Goal: Task Accomplishment & Management: Use online tool/utility

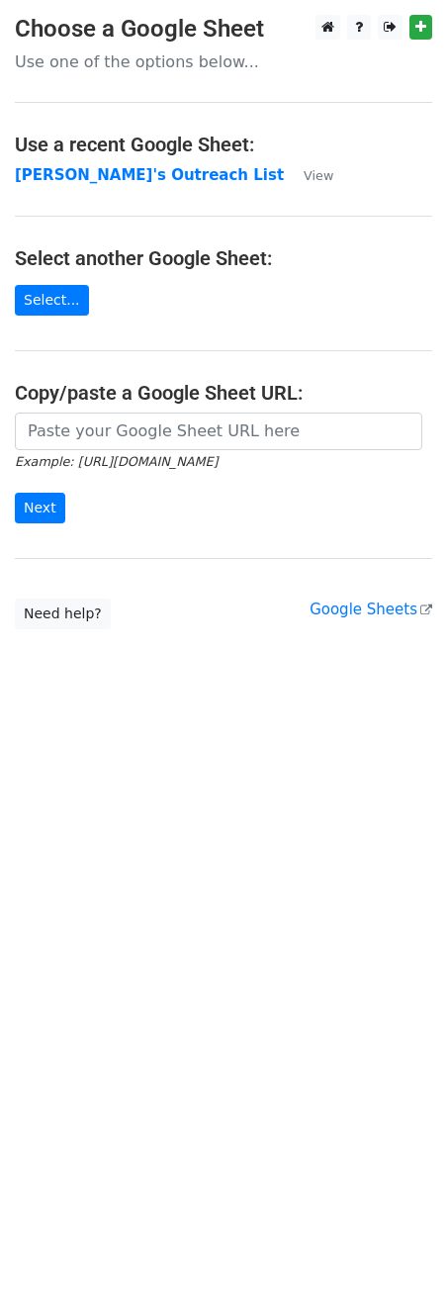
click at [109, 195] on main "Choose a Google Sheet Use one of the options below... Use a recent Google Sheet…" at bounding box center [223, 322] width 447 height 614
click at [113, 186] on main "Choose a Google Sheet Use one of the options below... Use a recent Google Sheet…" at bounding box center [223, 322] width 447 height 614
click at [117, 183] on strong "[PERSON_NAME]'s Outreach List" at bounding box center [149, 175] width 269 height 18
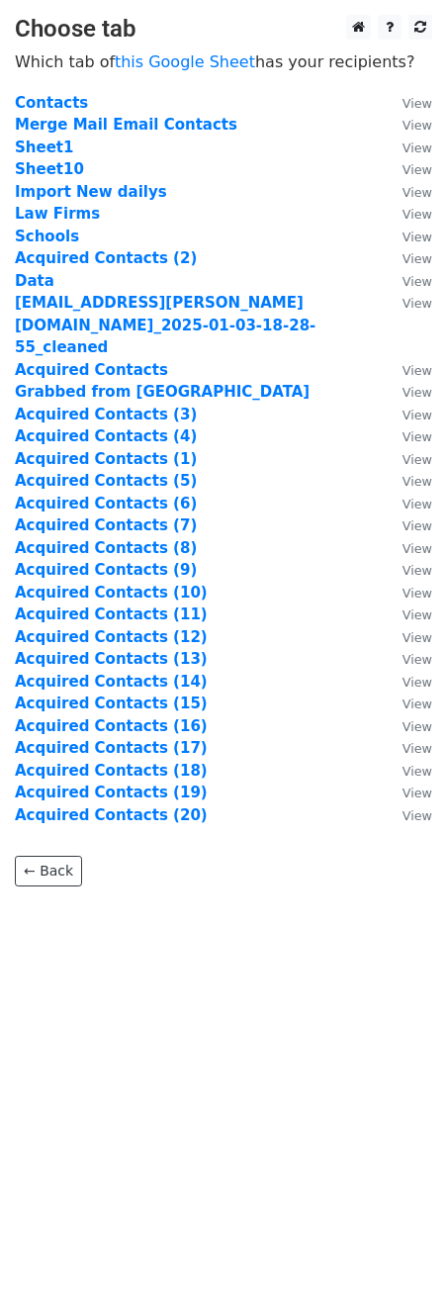
click at [126, 136] on td "Sheet1" at bounding box center [199, 147] width 368 height 23
click at [134, 127] on strong "Merge Mail Email Contacts" at bounding box center [126, 125] width 223 height 18
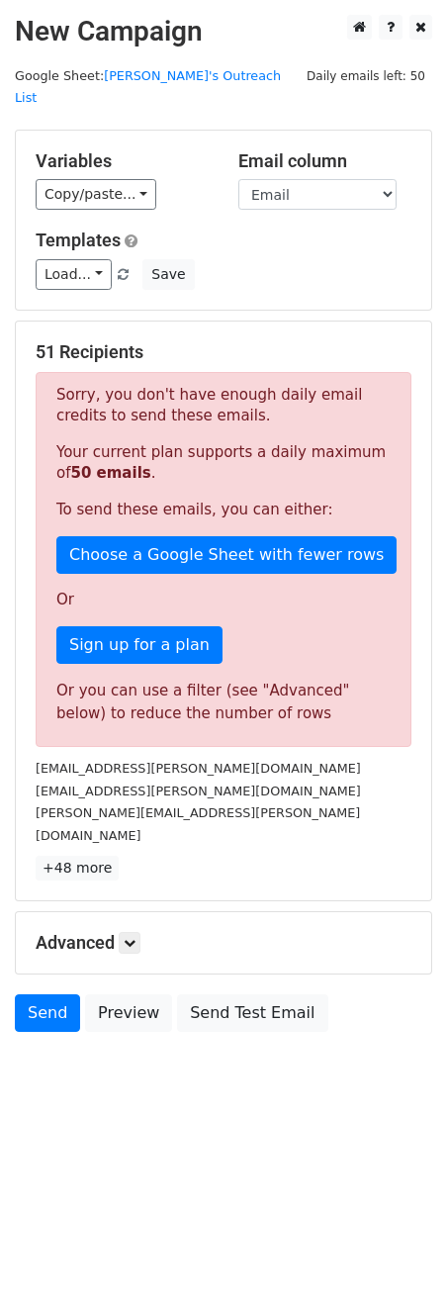
click at [392, 996] on body "New Campaign Daily emails left: 50 Google Sheet: Ethan's Outreach List Variable…" at bounding box center [223, 568] width 447 height 1106
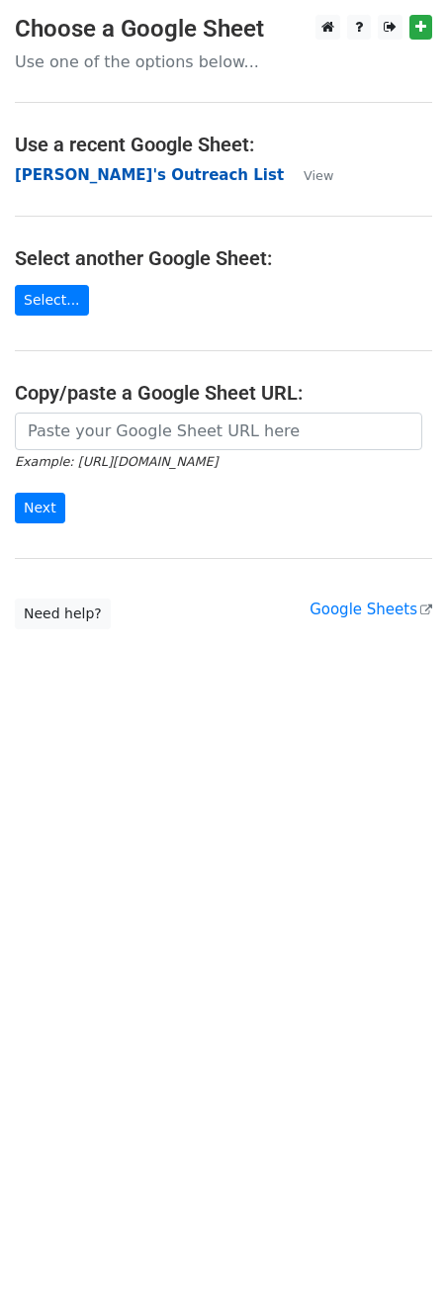
drag, startPoint x: 109, startPoint y: 158, endPoint x: 104, endPoint y: 172, distance: 14.7
click at [109, 158] on main "Choose a Google Sheet Use one of the options below... Use a recent Google Sheet…" at bounding box center [223, 322] width 447 height 614
click at [104, 172] on strong "Ethan's Outreach List" at bounding box center [149, 175] width 269 height 18
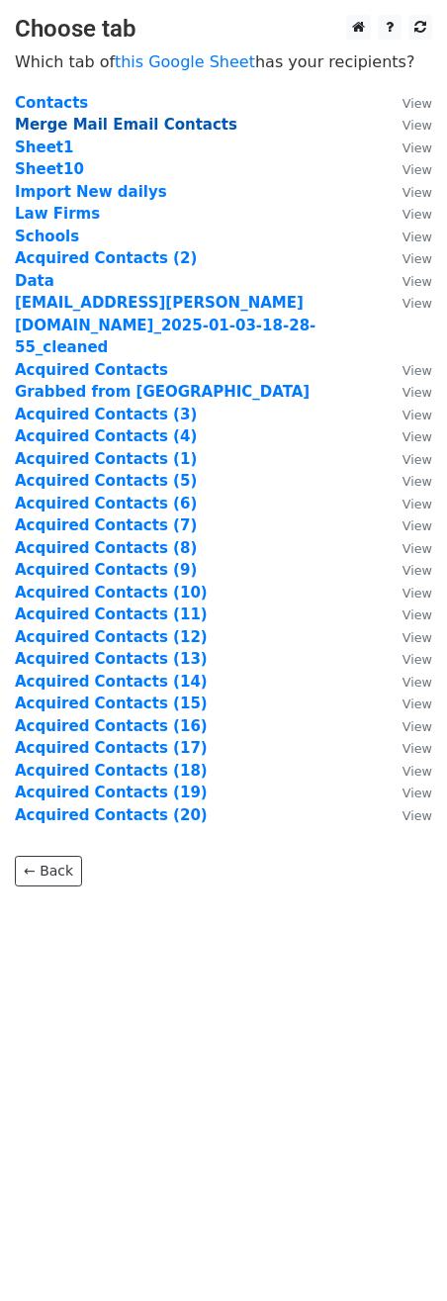
click at [117, 124] on strong "Merge Mail Email Contacts" at bounding box center [126, 125] width 223 height 18
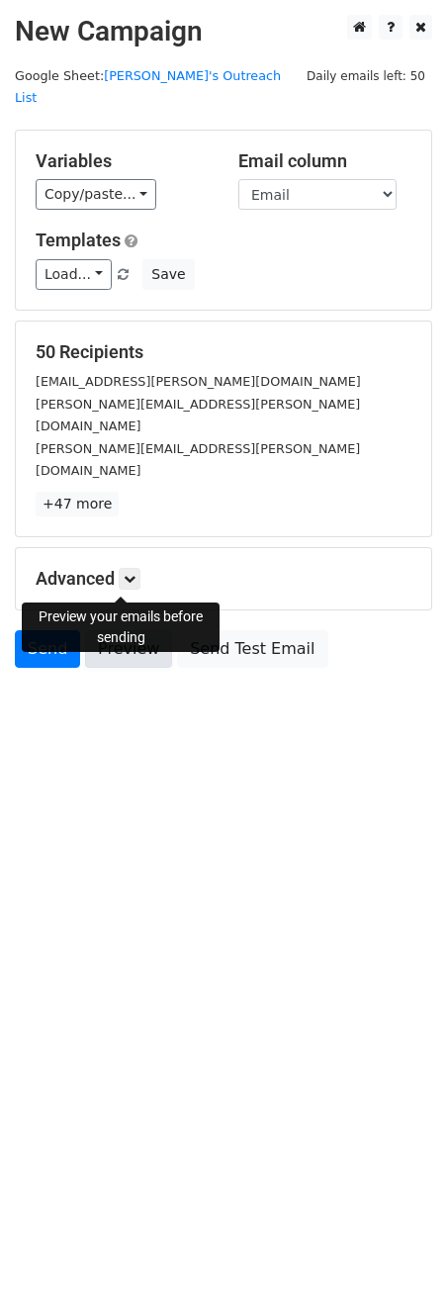
click at [109, 630] on link "Preview" at bounding box center [128, 649] width 87 height 38
